Goal: Transaction & Acquisition: Purchase product/service

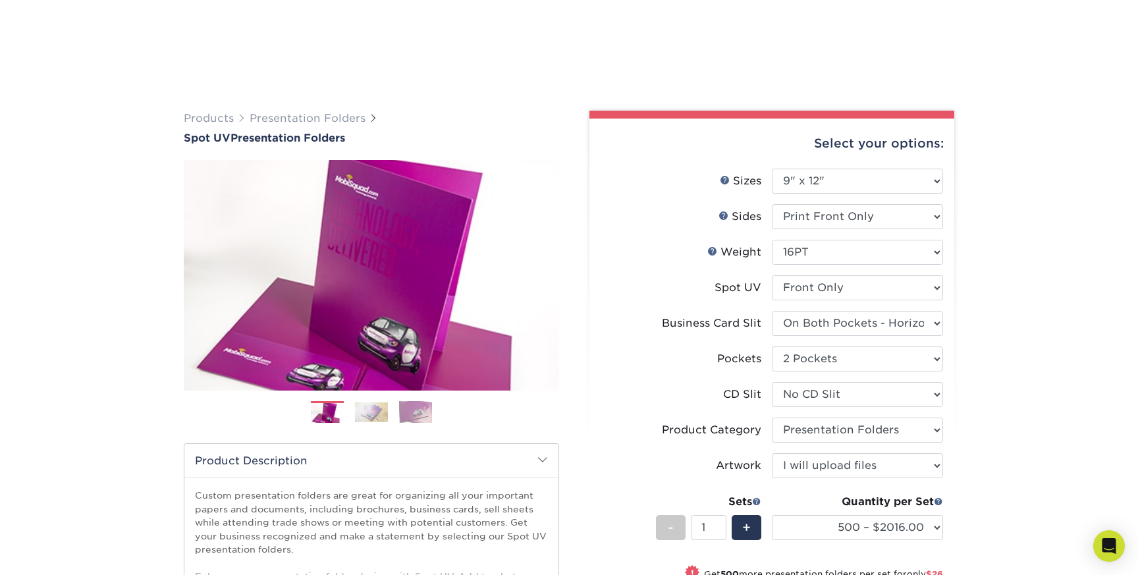
select select "9.00x12.00"
select select "72a87a50-32e6-4b0a-b352-83a99595e5b9"
select select "e8427203-e3c7-4640-a4e8-bae00c228d98"
select select "a092264a-7428-4d8e-b024-417dbebc6e25"
select select "57f7a581-ec4a-49d7-930d-eb044a1d12ac"
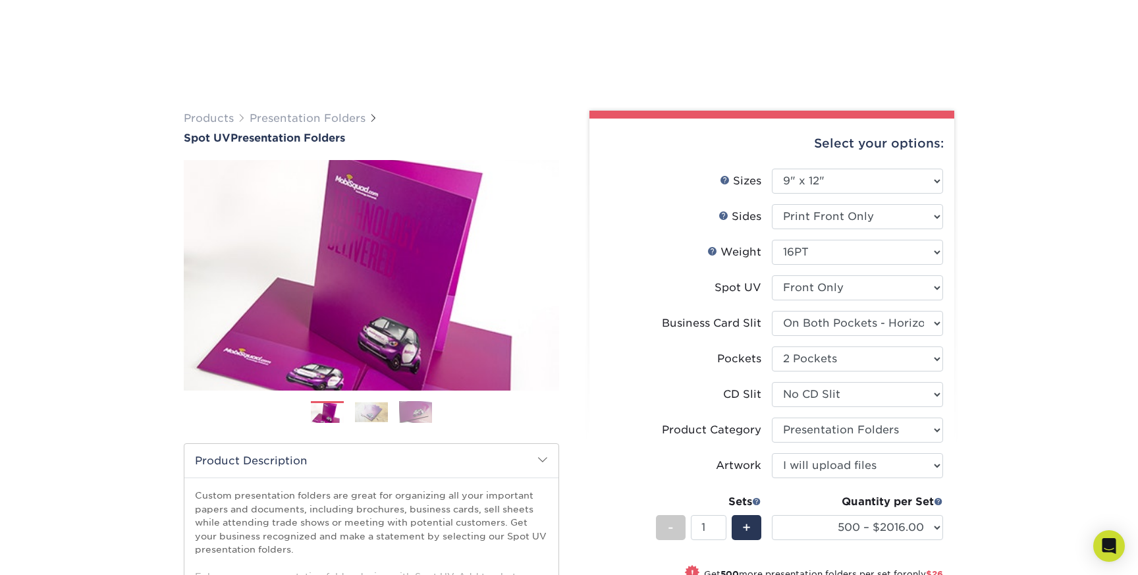
select select "upload"
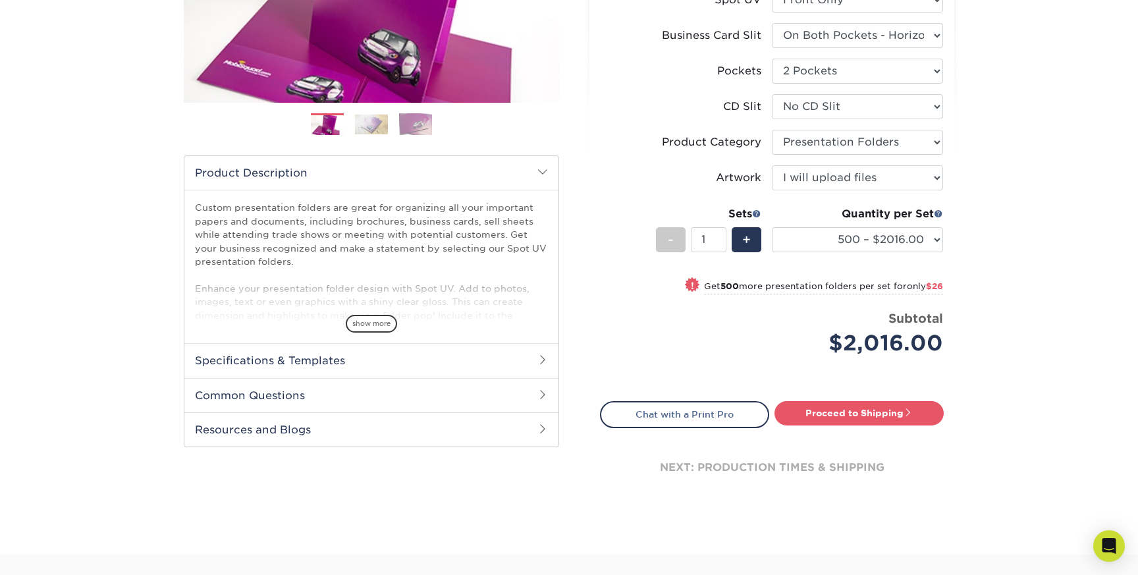
scroll to position [328, 0]
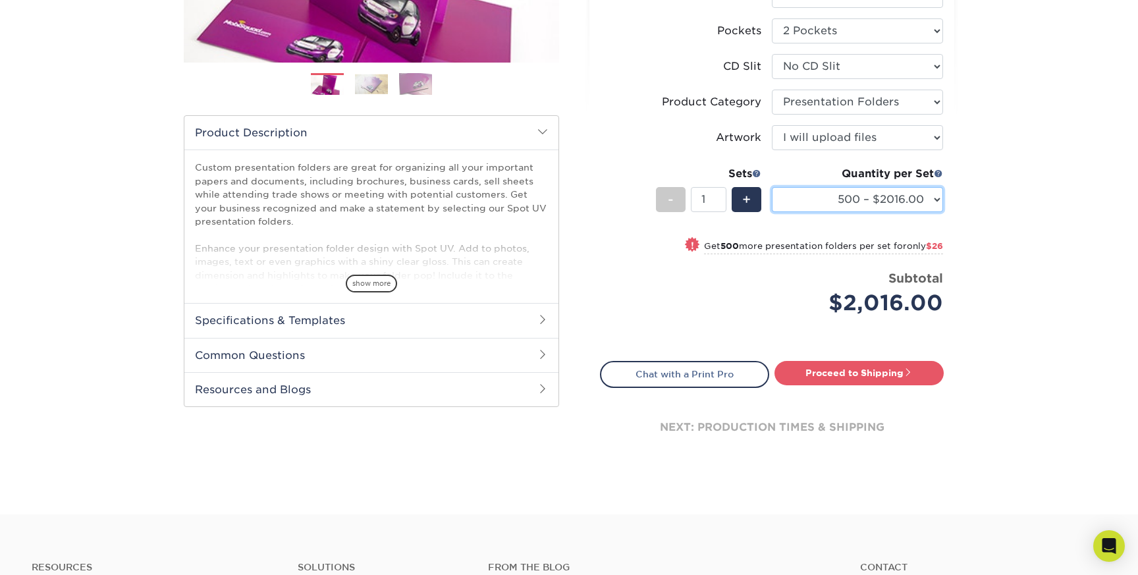
click at [927, 196] on select "500 – $2016.00 1000 – $2042.00 2500 – $3417.00 5000 – $5178.00 10000 – $10129.0…" at bounding box center [857, 199] width 171 height 25
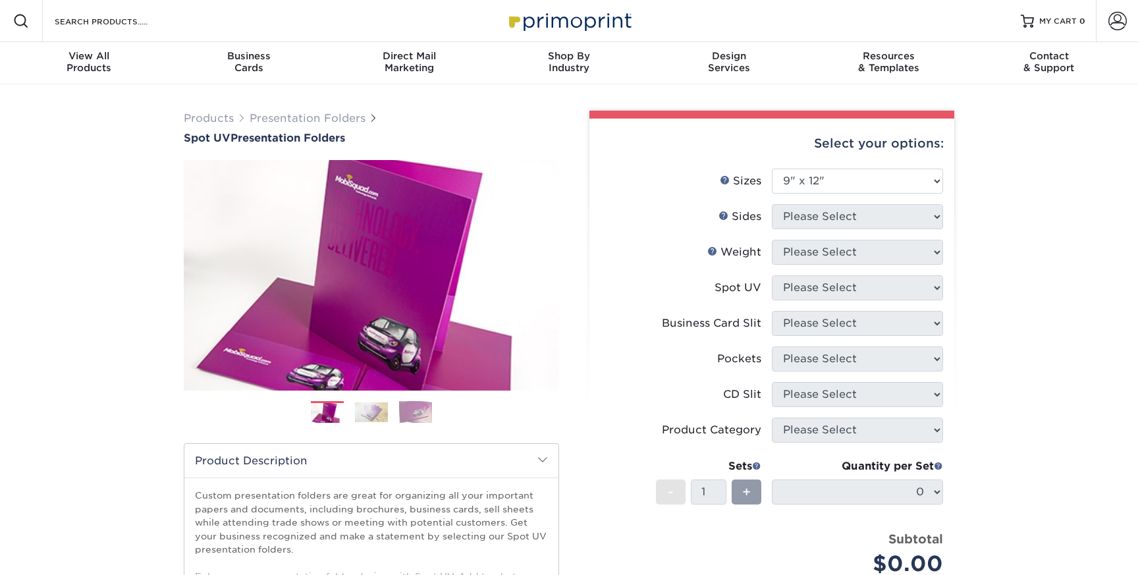
select select "9.00x12.00"
